Goal: Transaction & Acquisition: Download file/media

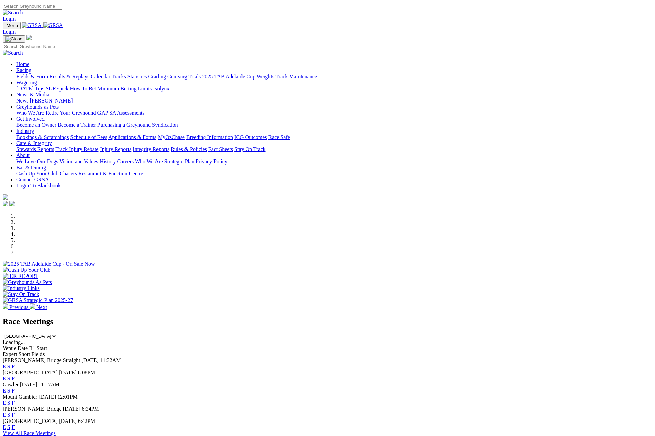
select select "[GEOGRAPHIC_DATA]"
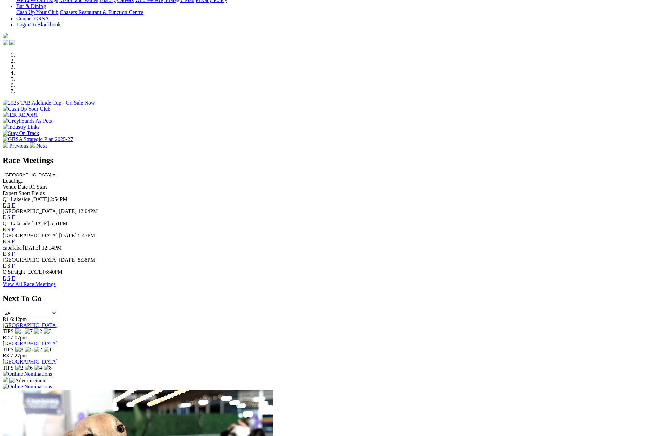
click at [15, 227] on link "F" at bounding box center [13, 230] width 3 height 6
click at [15, 251] on link "F" at bounding box center [13, 254] width 3 height 6
click at [57, 172] on select "[GEOGRAPHIC_DATA] [GEOGRAPHIC_DATA] [GEOGRAPHIC_DATA] [GEOGRAPHIC_DATA] [GEOGRA…" at bounding box center [30, 175] width 54 height 6
select select "SA"
click at [57, 172] on select "[GEOGRAPHIC_DATA] [GEOGRAPHIC_DATA] [GEOGRAPHIC_DATA] [GEOGRAPHIC_DATA] [GEOGRA…" at bounding box center [30, 175] width 54 height 6
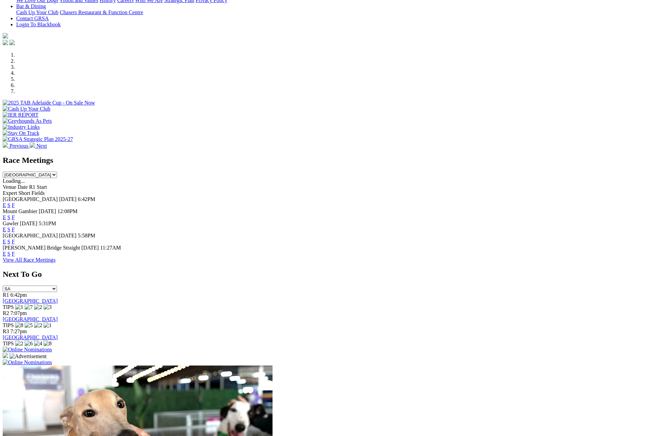
click at [15, 227] on link "F" at bounding box center [13, 230] width 3 height 6
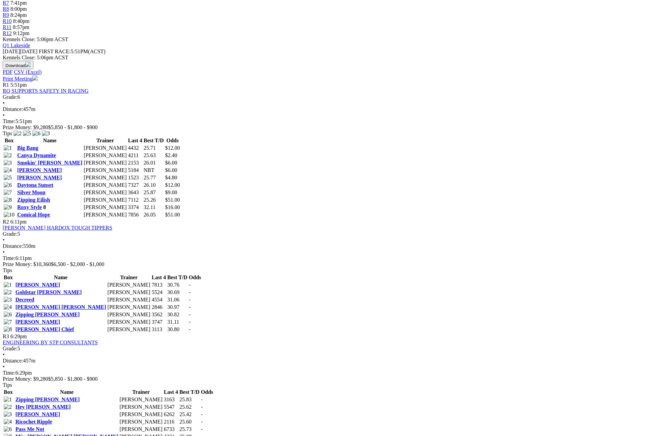
scroll to position [796, 0]
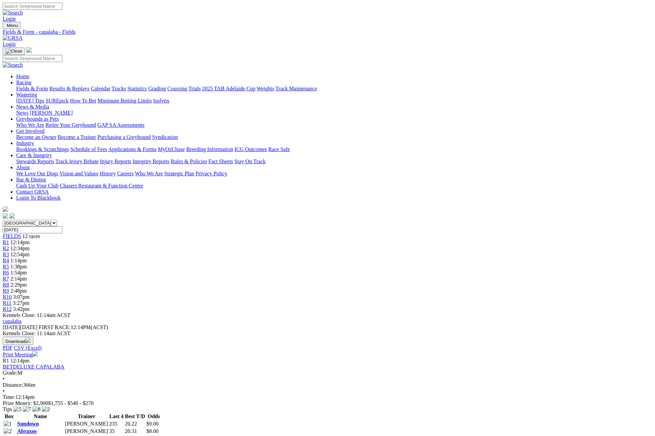
click at [33, 337] on button "Download" at bounding box center [18, 341] width 31 height 8
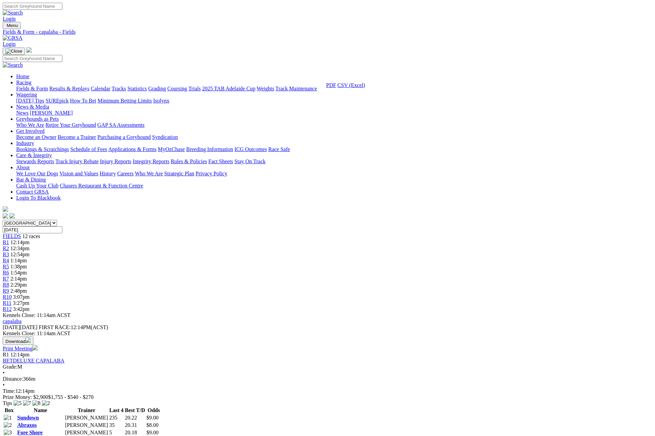
click at [365, 88] on link "CSV (Excel)" at bounding box center [351, 85] width 28 height 6
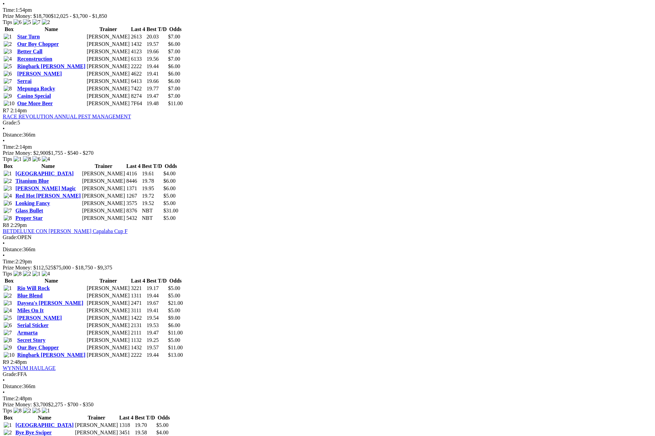
scroll to position [1041, 0]
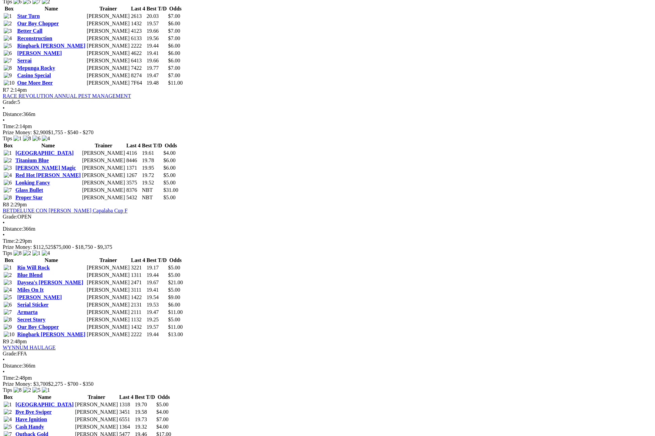
click at [607, 182] on body "Login Menu Fields & Form - capalaba - Fields Login Home Racing Fields & Form Re…" at bounding box center [328, 334] width 650 height 2745
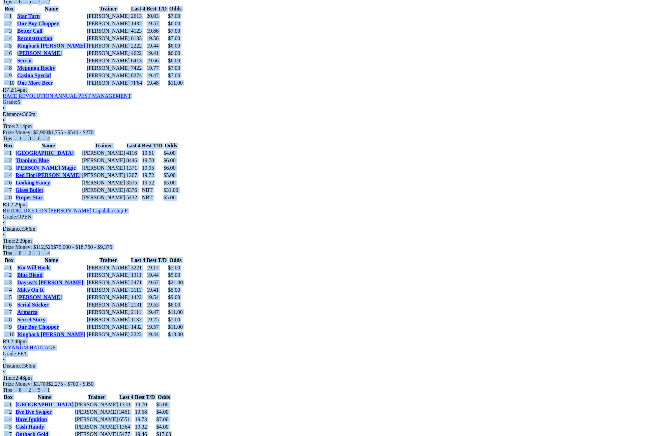
copy body "Login Menu Fields & Form - capalaba - Fields Login Home Racing Fields & Form Re…"
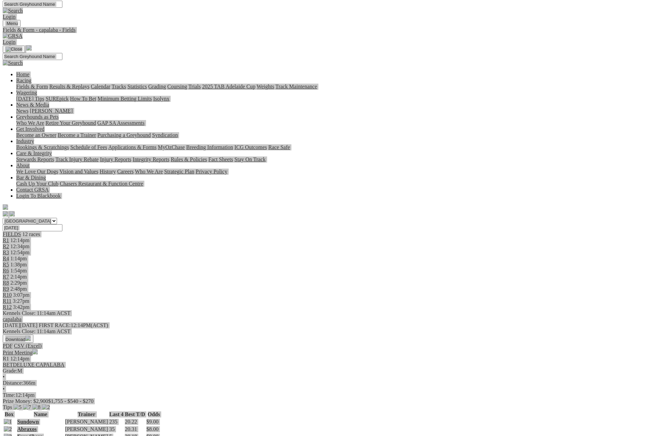
scroll to position [0, 0]
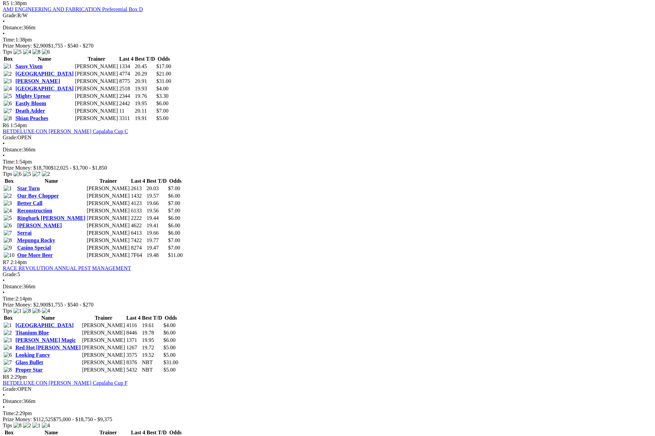
scroll to position [1027, 0]
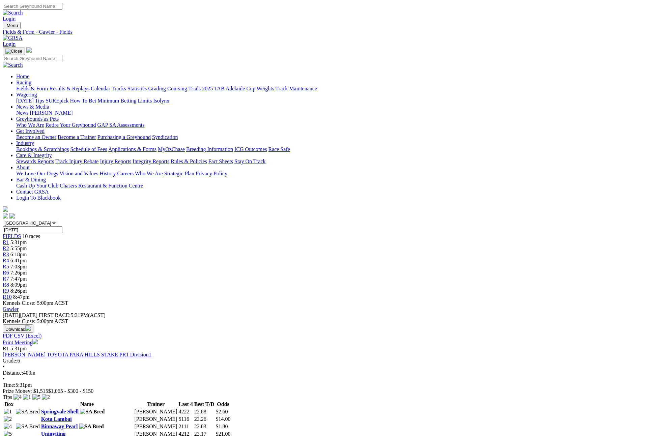
click at [33, 325] on button "Download" at bounding box center [18, 329] width 31 height 8
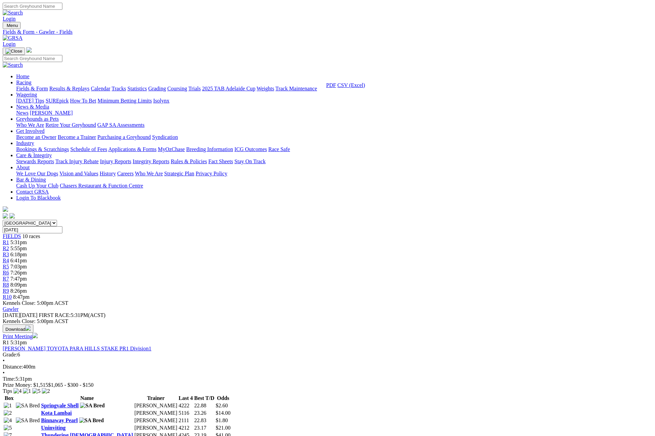
click at [365, 88] on link "CSV (Excel)" at bounding box center [351, 85] width 28 height 6
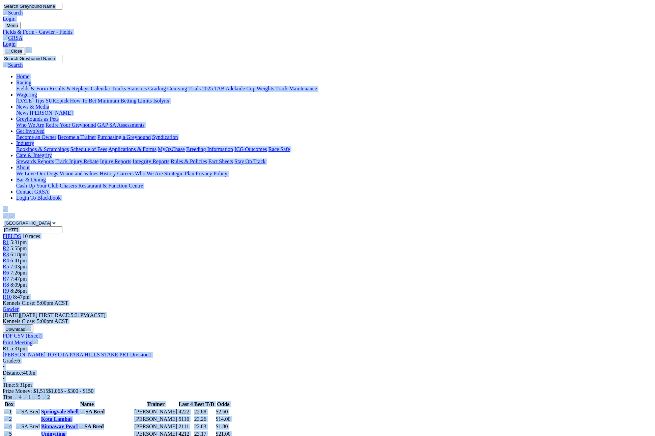
copy body "Login Menu Fields & Form - Gawler - Fields Login Home Racing Fields & Form Resu…"
